Goal: Transaction & Acquisition: Purchase product/service

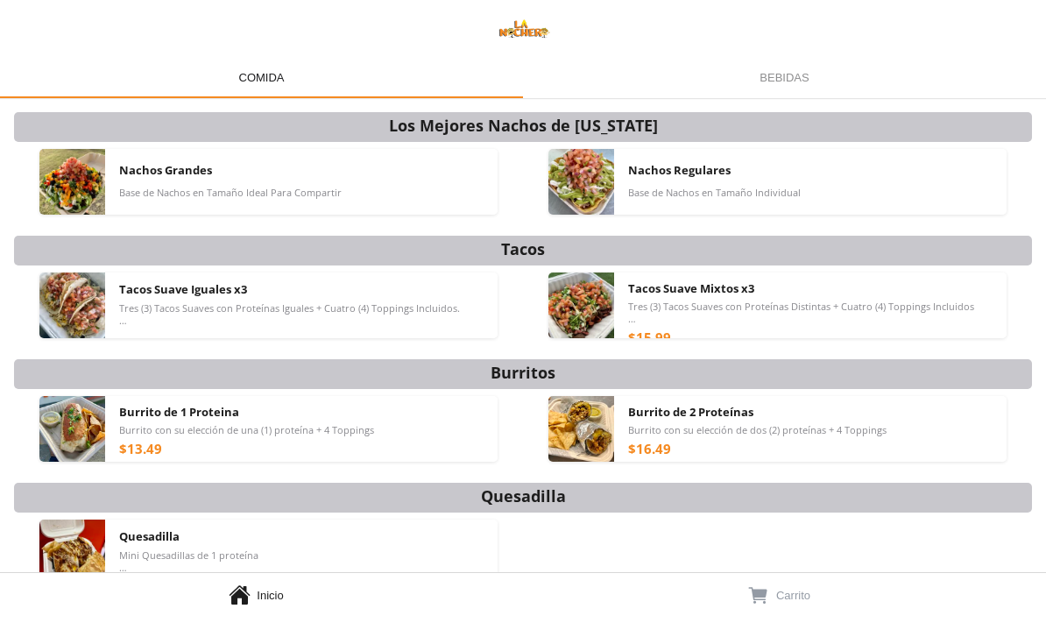
click at [424, 435] on div "Burrito de 1 Proteina Burrito con su elección de una (1) proteína + 4 Toppings …" at bounding box center [301, 429] width 364 height 66
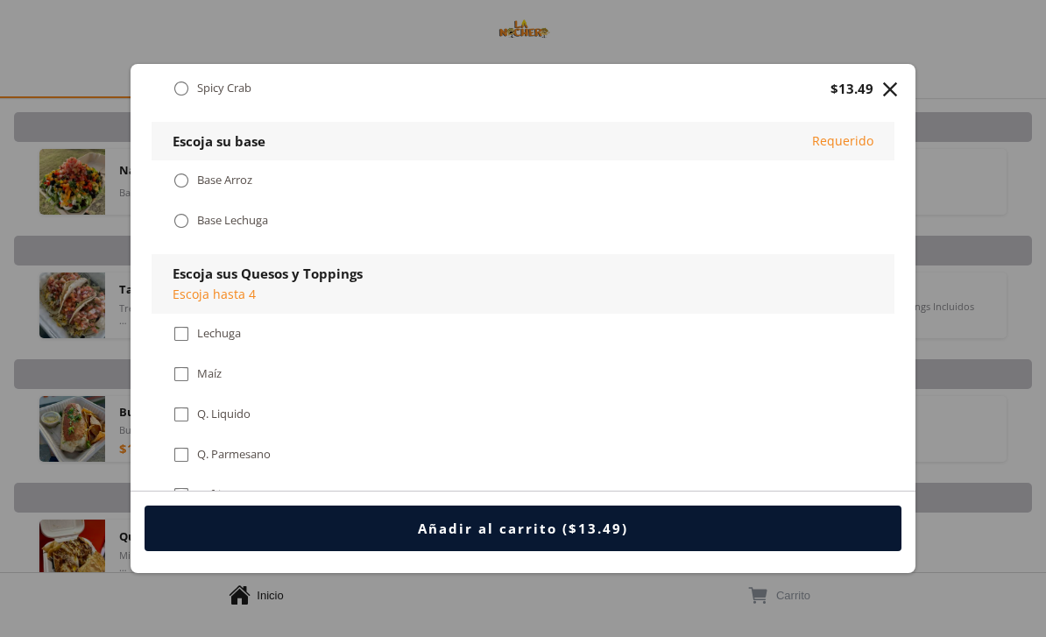
scroll to position [688, 0]
click at [889, 77] on div "" at bounding box center [890, 89] width 25 height 25
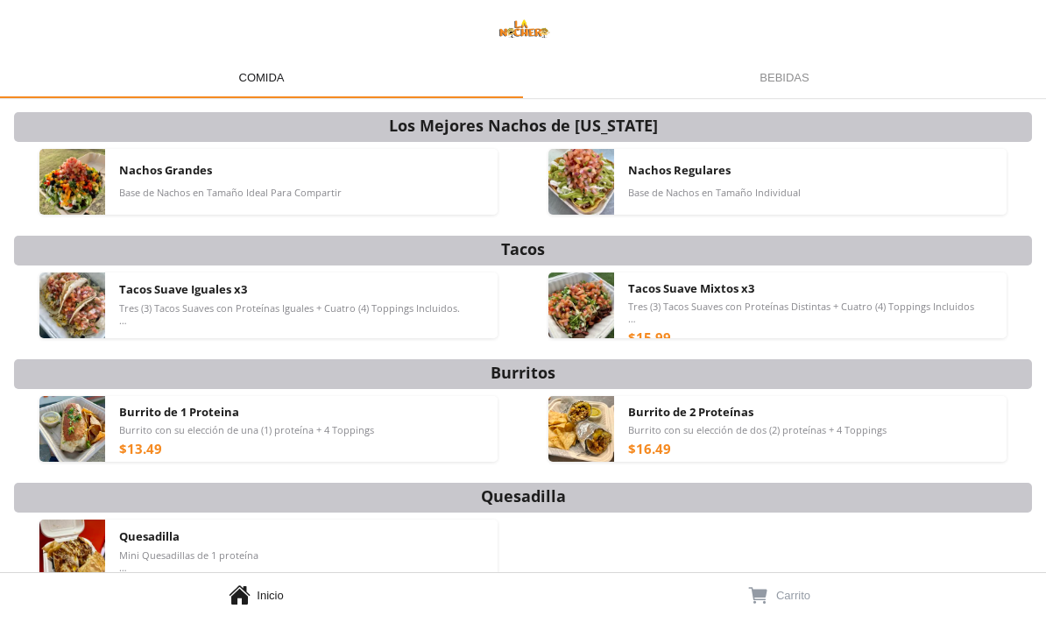
click at [782, 70] on div "Bebidas Bebidas" at bounding box center [784, 77] width 523 height 42
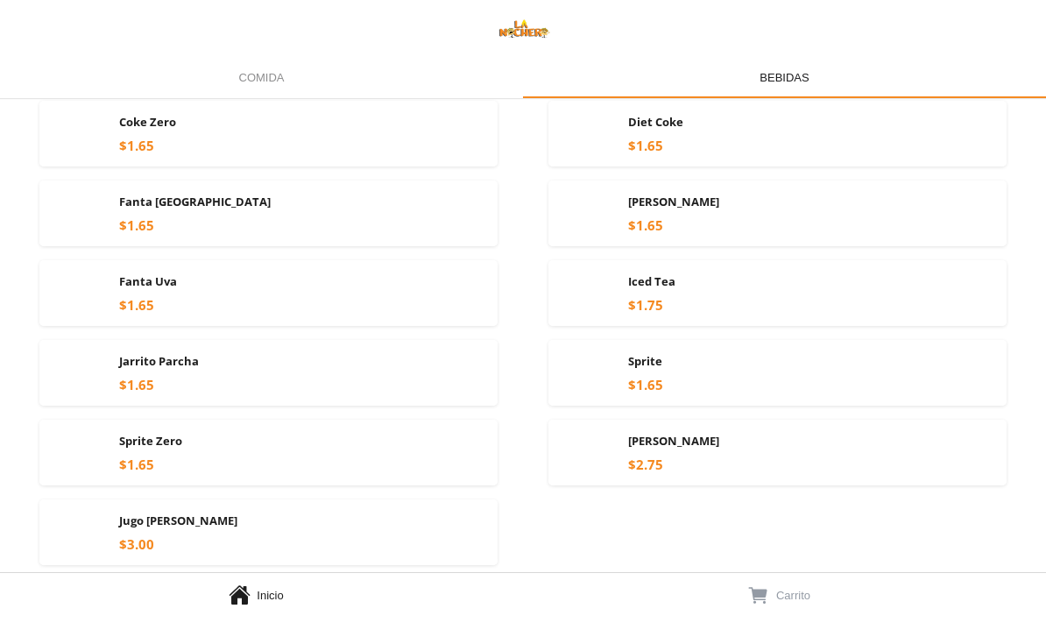
scroll to position [128, 0]
click at [247, 74] on div "Comida Comida" at bounding box center [261, 77] width 523 height 42
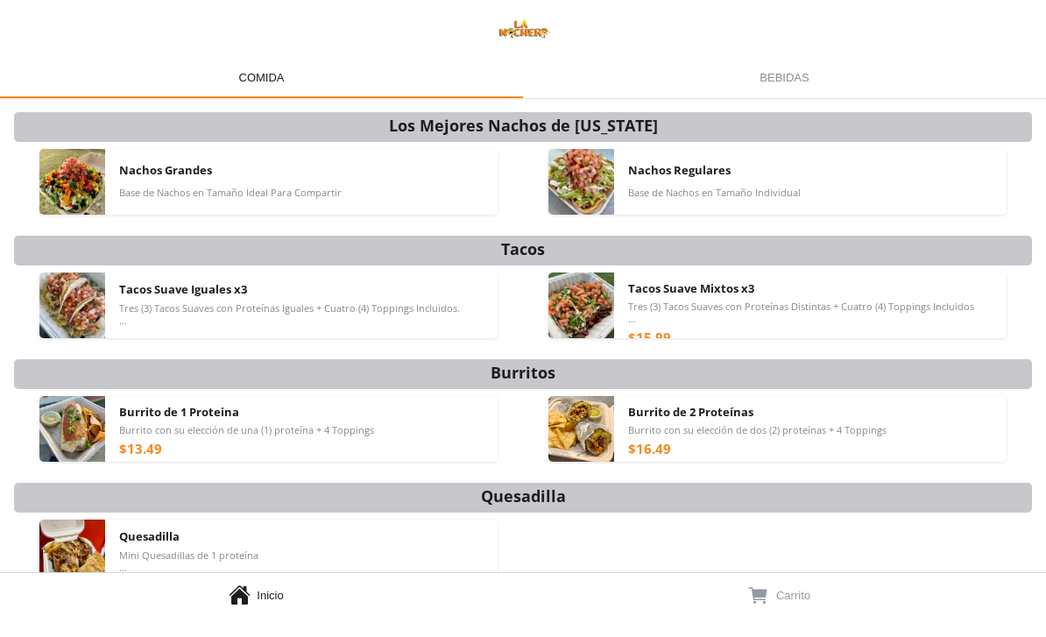
scroll to position [0, 0]
click at [701, 181] on div "Nachos Regulares Base de Nachos en Tamaño Individual" at bounding box center [810, 182] width 364 height 66
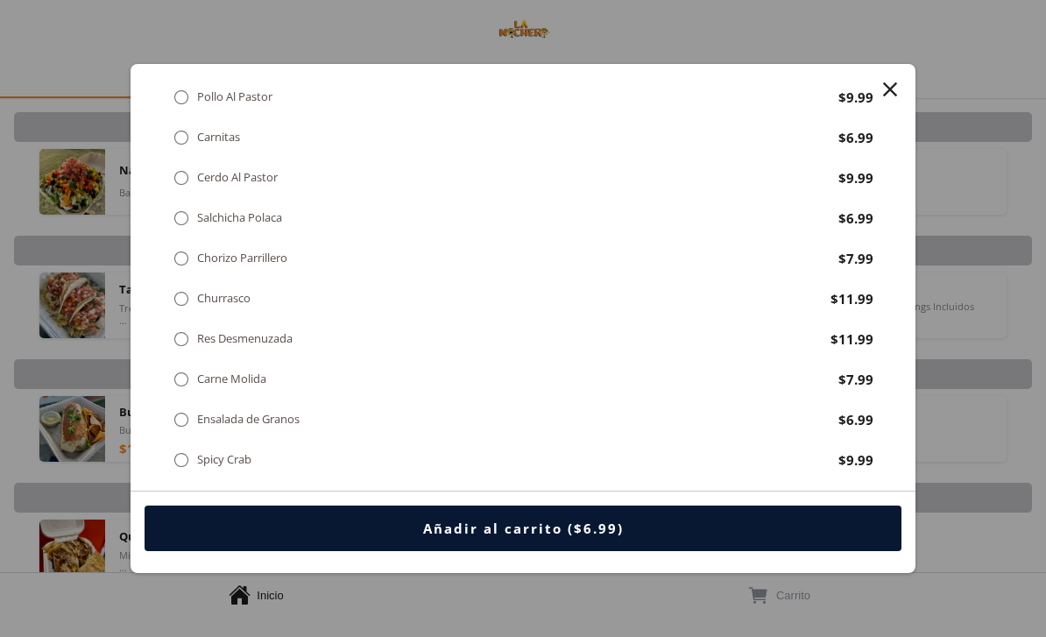
scroll to position [306, 0]
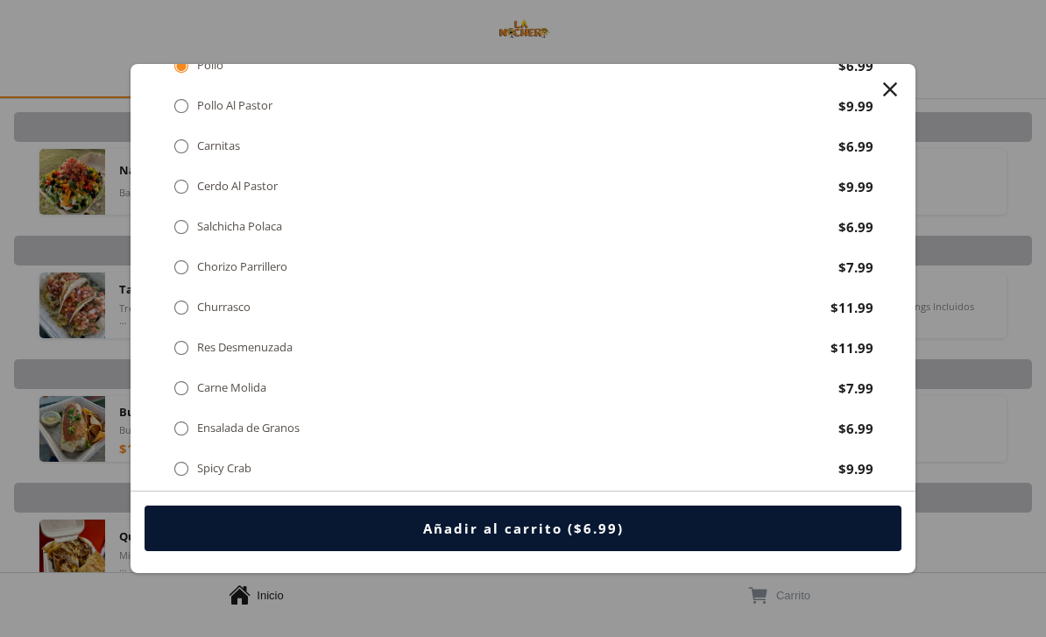
click at [868, 328] on div " Res Desmenuzada $11.99" at bounding box center [523, 348] width 743 height 40
click at [191, 378] on div " Carne Molida" at bounding box center [223, 387] width 101 height 19
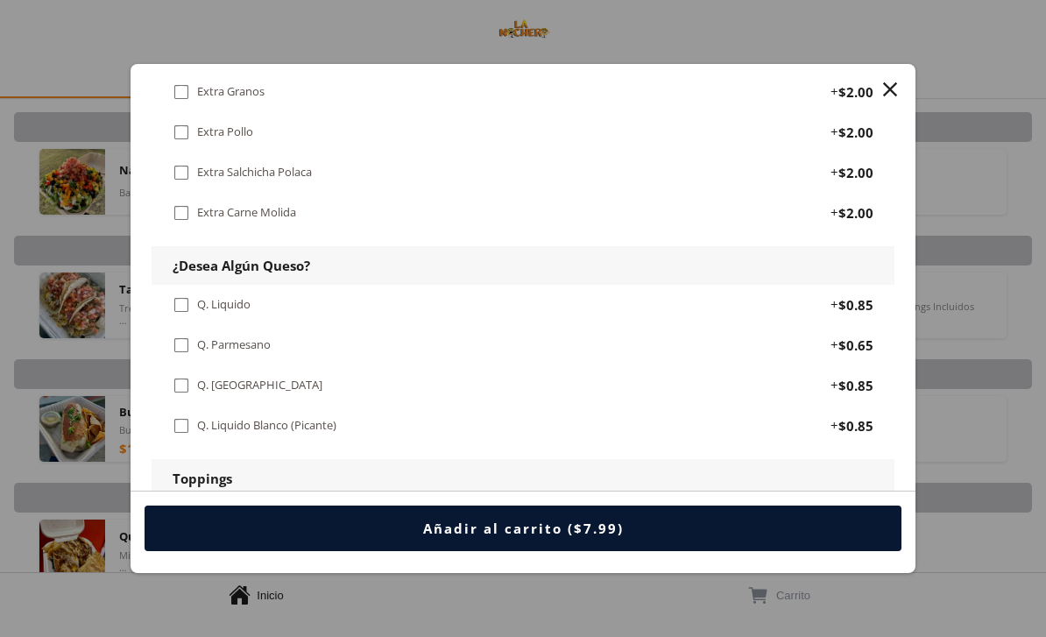
scroll to position [948, 0]
click at [202, 296] on div "Q. Liquido" at bounding box center [223, 303] width 53 height 15
click at [186, 375] on div "" at bounding box center [182, 384] width 18 height 19
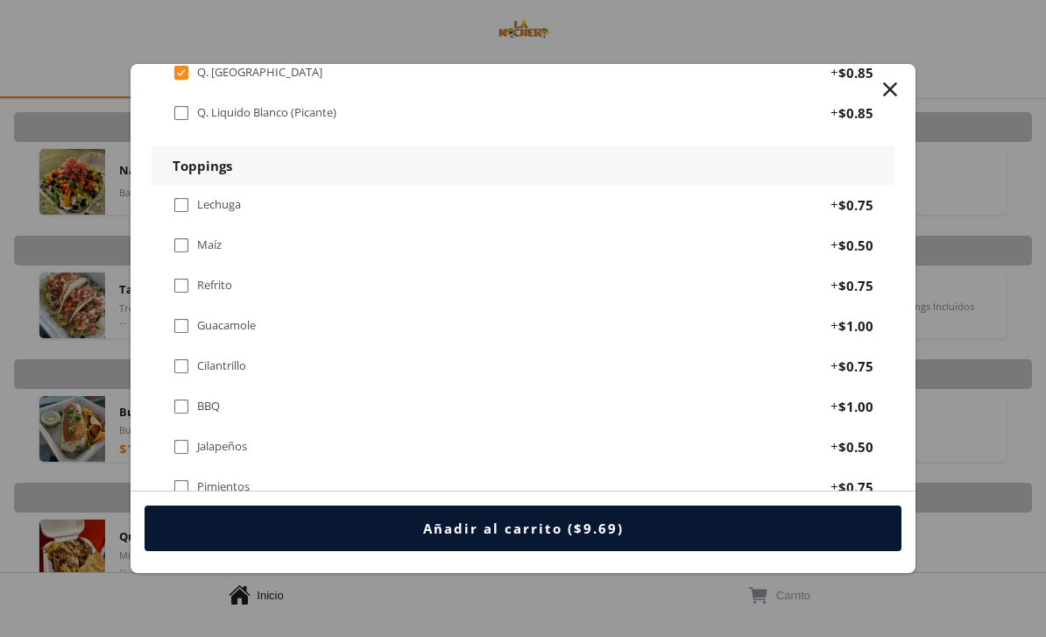
scroll to position [1264, 0]
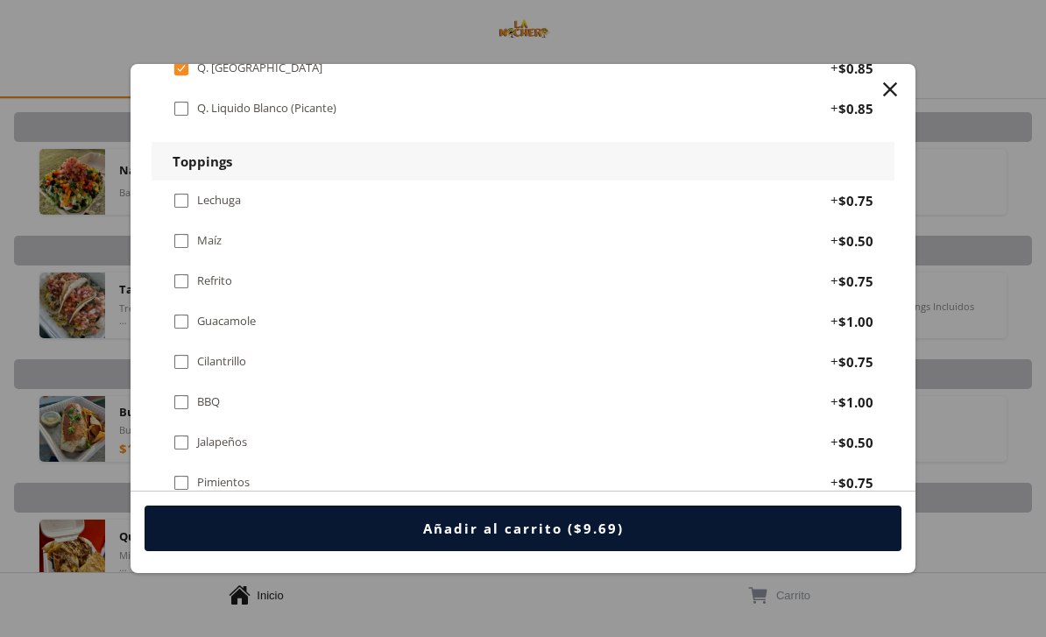
click at [177, 191] on div "" at bounding box center [182, 200] width 18 height 19
click at [186, 272] on div "" at bounding box center [182, 281] width 18 height 19
click at [180, 312] on div "" at bounding box center [182, 321] width 18 height 19
click at [180, 352] on div "" at bounding box center [182, 361] width 18 height 19
click at [181, 473] on div "" at bounding box center [182, 482] width 18 height 19
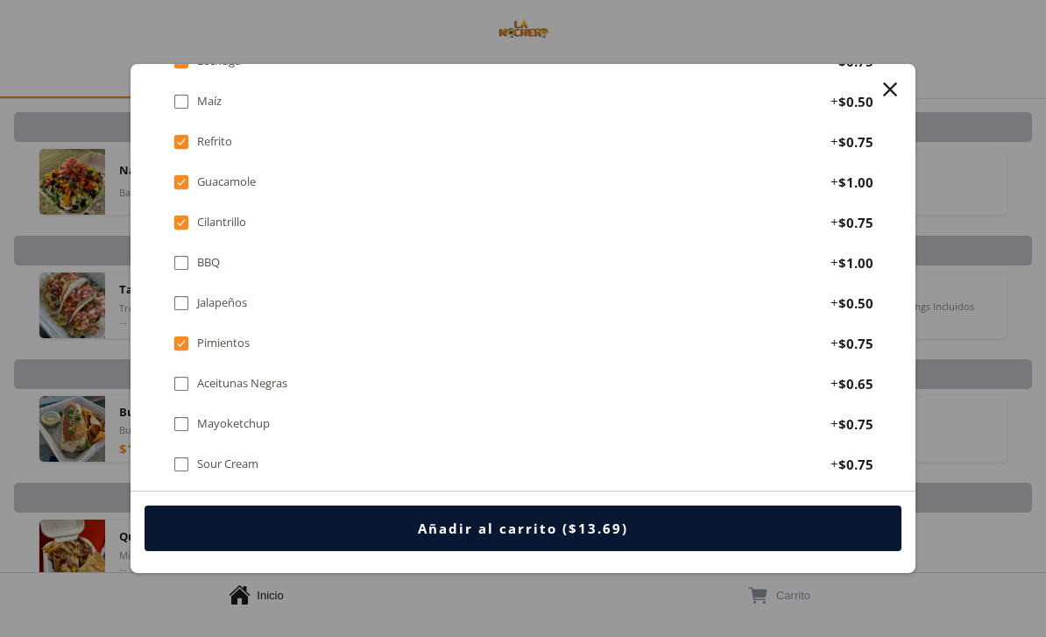
scroll to position [1412, 0]
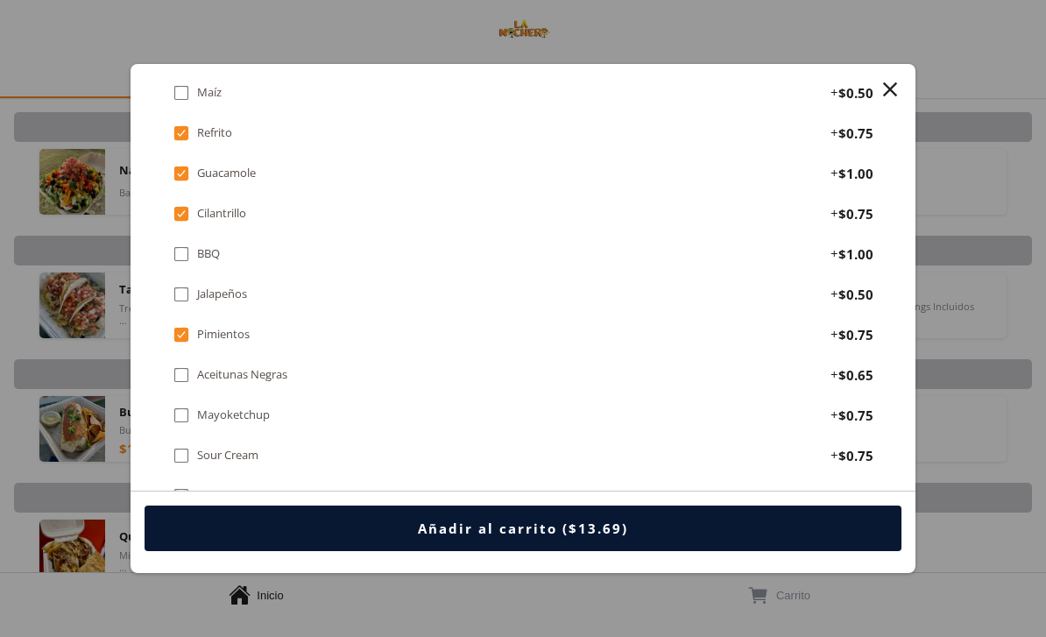
click at [183, 446] on div "" at bounding box center [182, 455] width 18 height 19
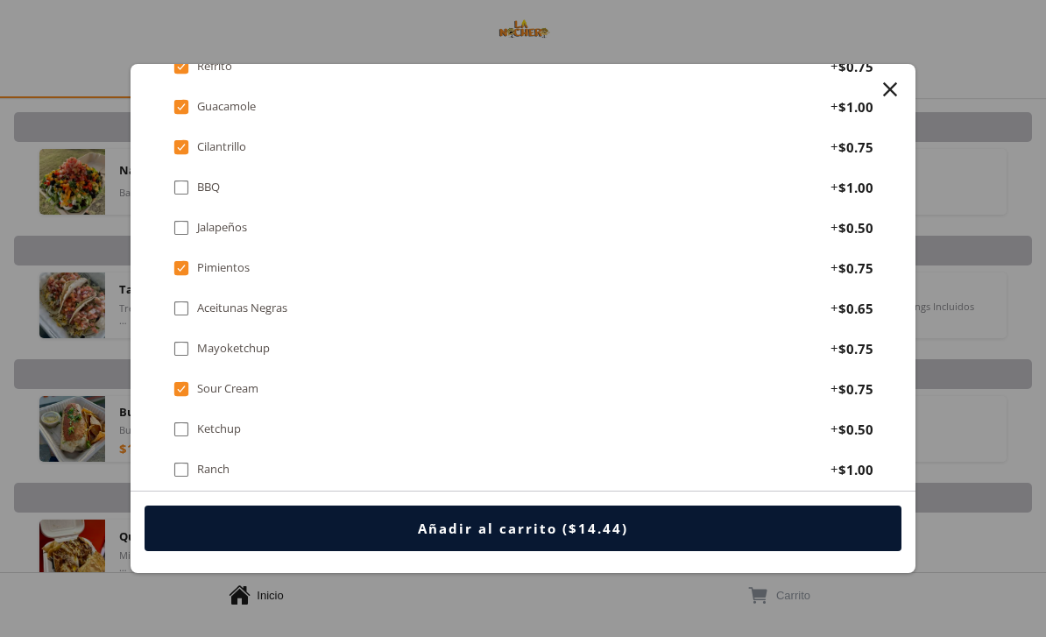
scroll to position [1481, 0]
click at [180, 499] on div "" at bounding box center [182, 508] width 18 height 19
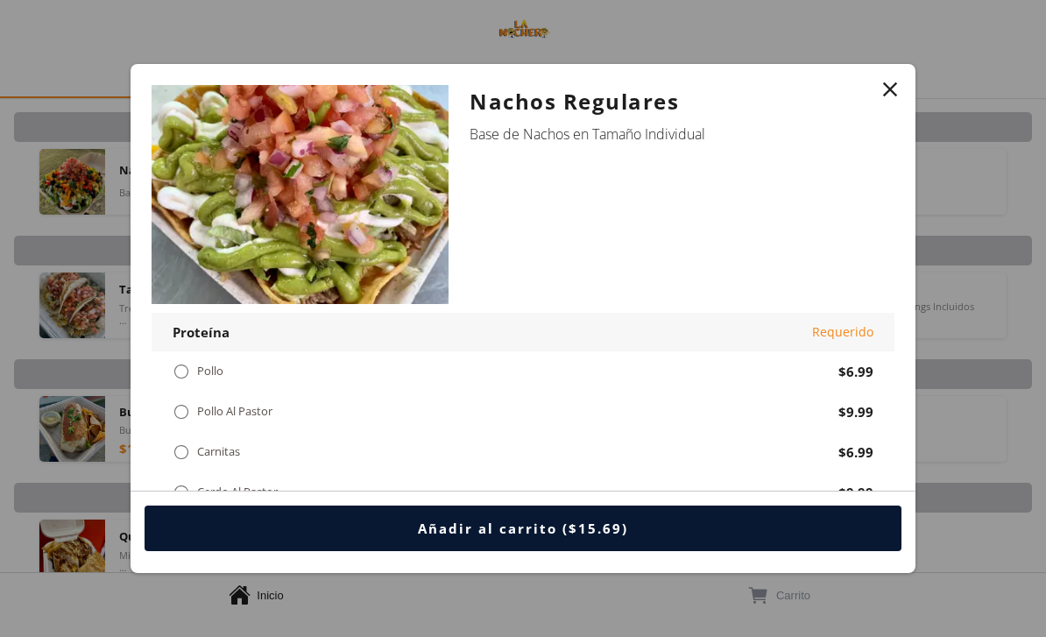
scroll to position [0, 0]
click at [888, 77] on div "" at bounding box center [890, 89] width 25 height 25
